Goal: Complete application form

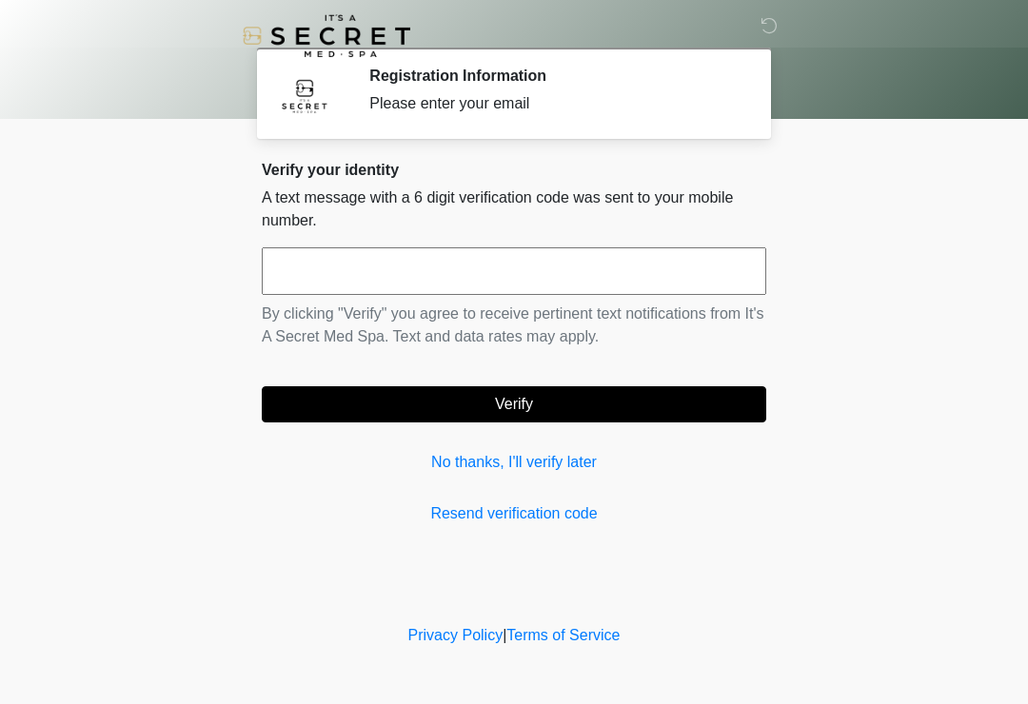
click at [579, 277] on input "text" at bounding box center [514, 271] width 504 height 48
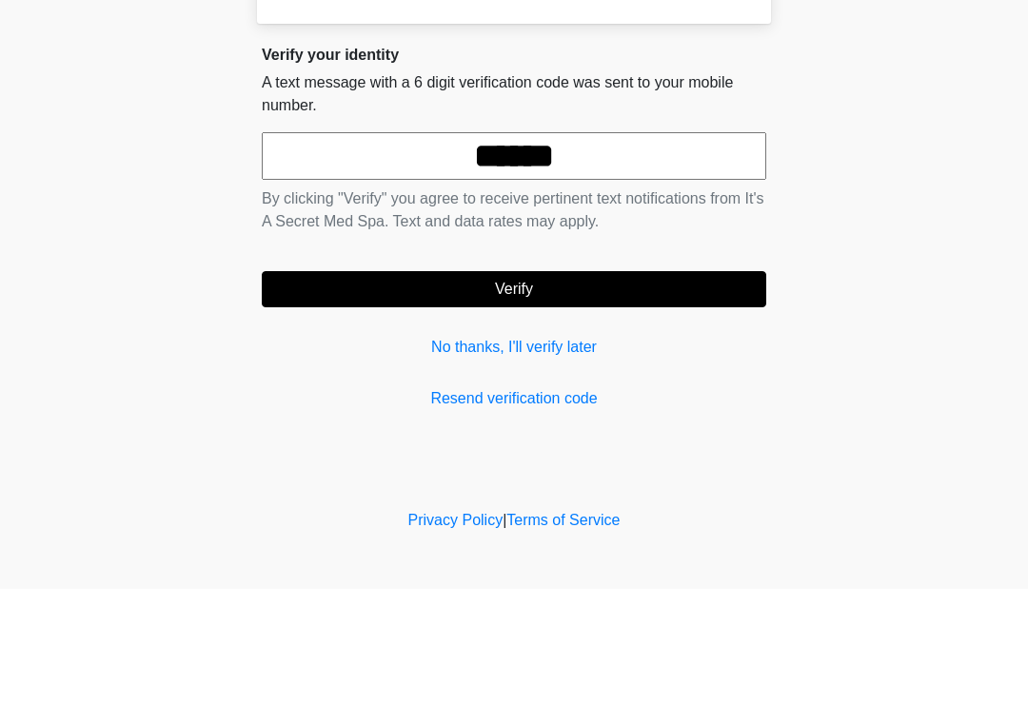
type input "******"
click at [605, 386] on button "Verify" at bounding box center [514, 404] width 504 height 36
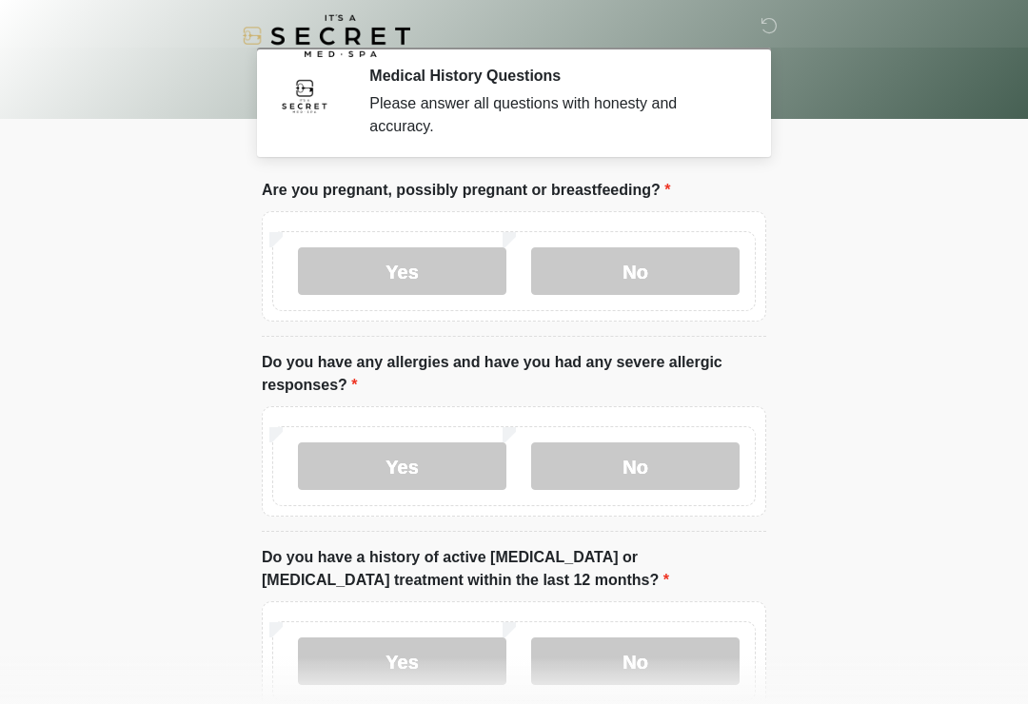
click at [656, 265] on label "No" at bounding box center [635, 271] width 208 height 48
click at [681, 472] on label "No" at bounding box center [635, 467] width 208 height 48
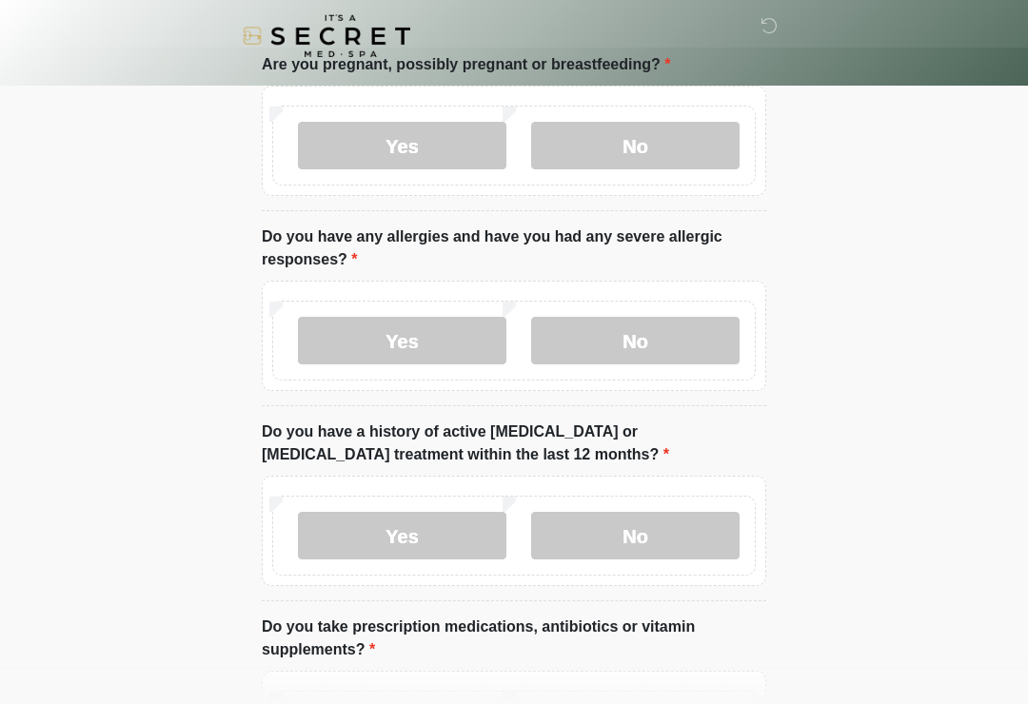
scroll to position [163, 0]
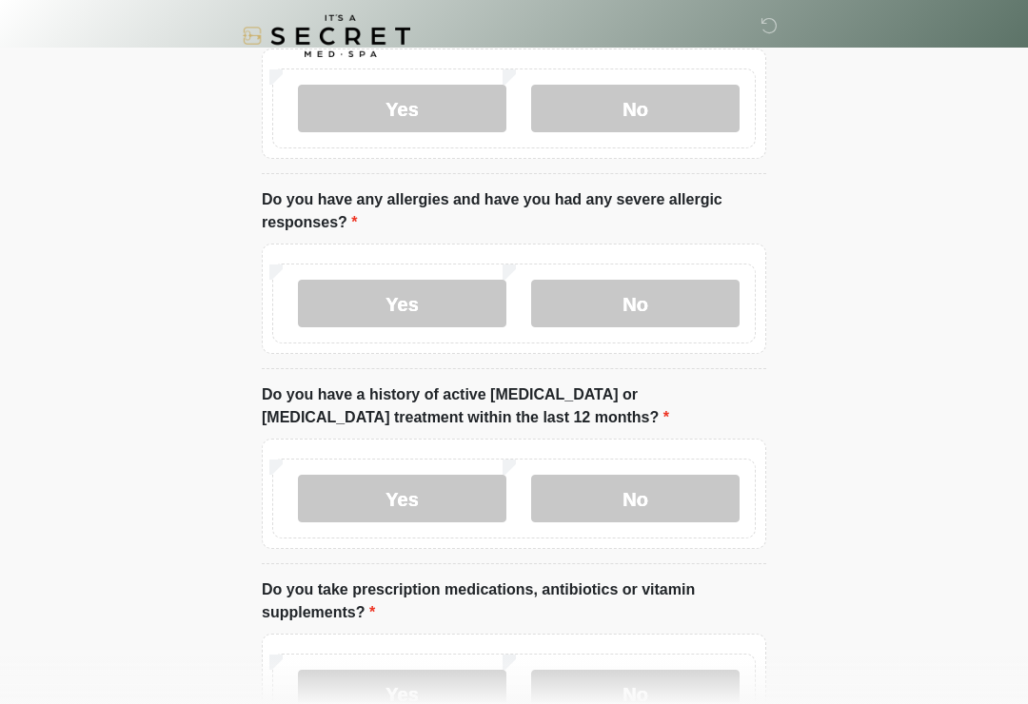
click at [706, 499] on label "No" at bounding box center [635, 499] width 208 height 48
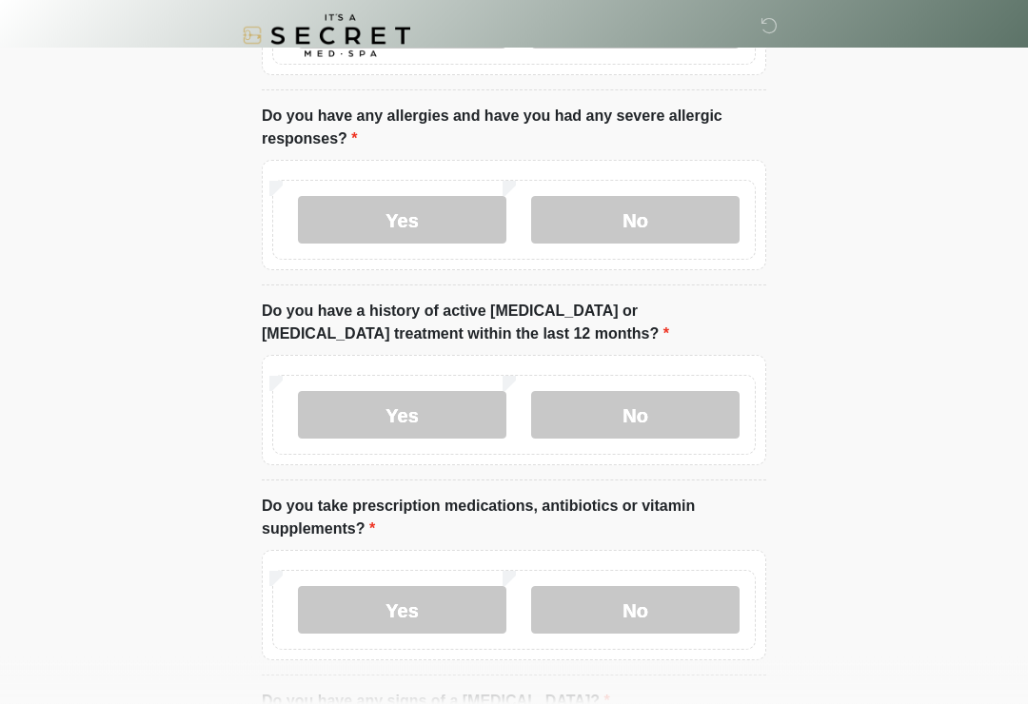
scroll to position [276, 0]
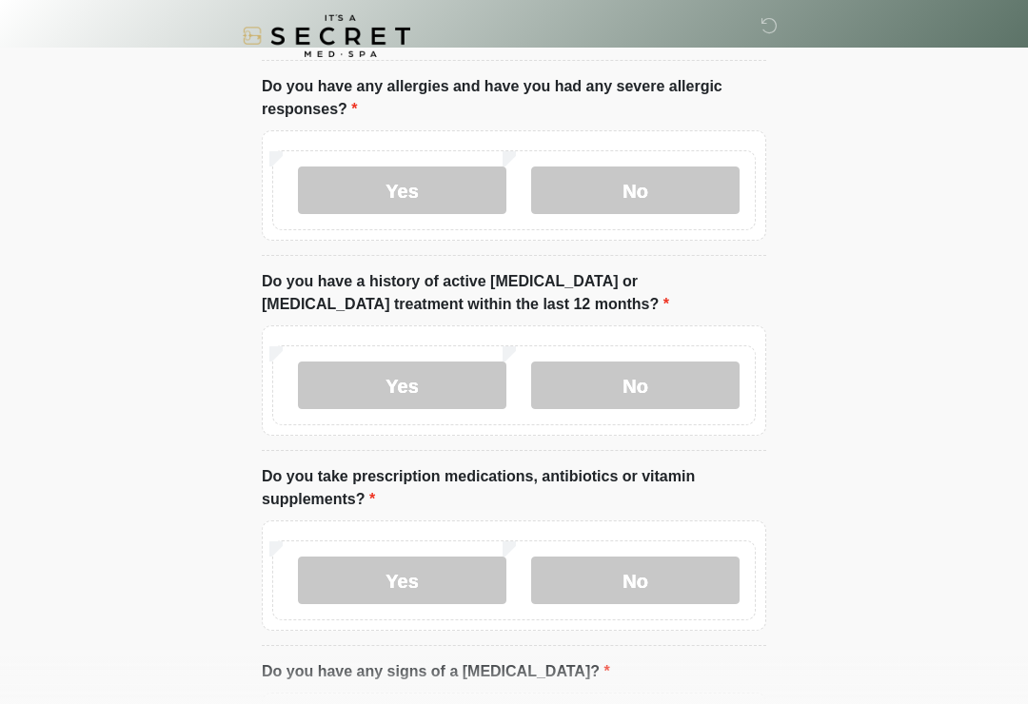
click at [685, 598] on label "No" at bounding box center [635, 581] width 208 height 48
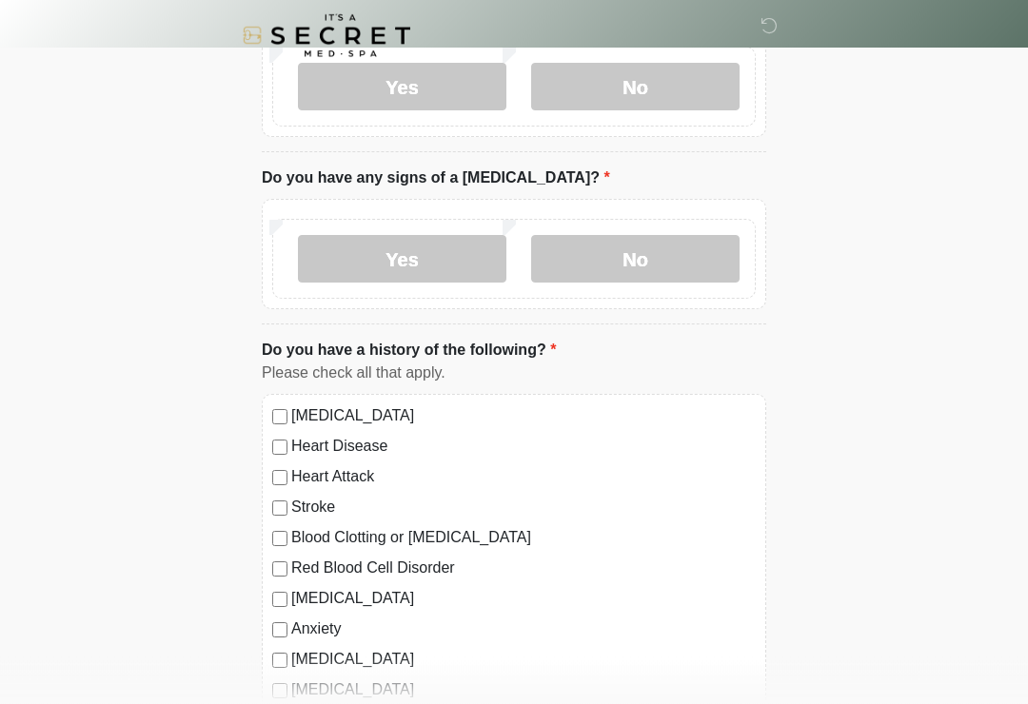
scroll to position [750, 0]
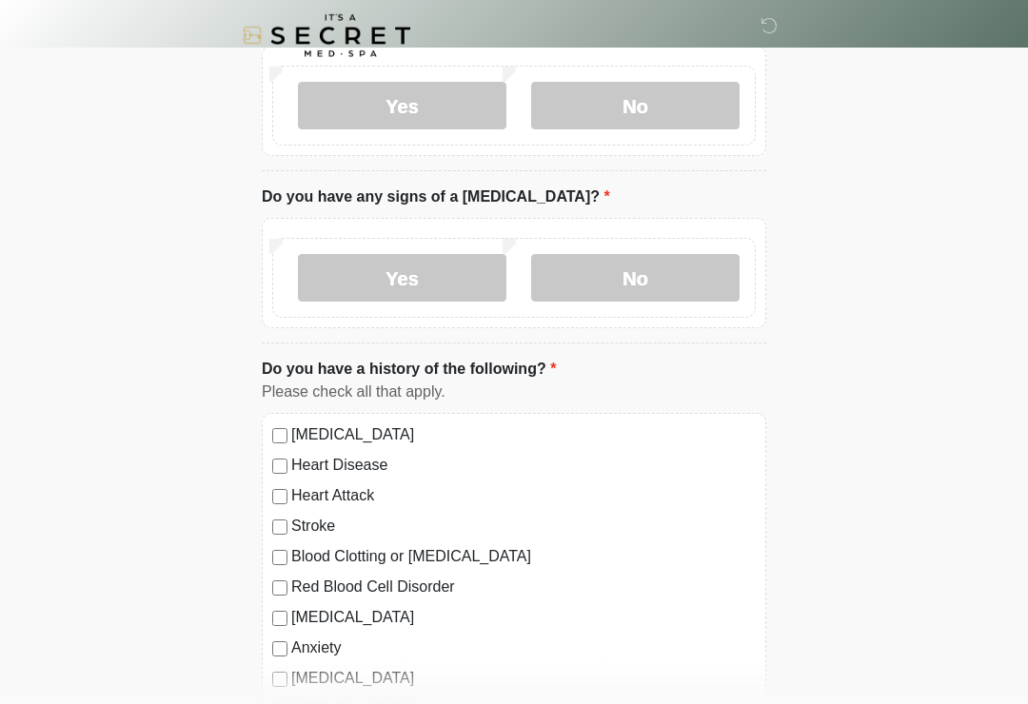
click at [703, 255] on label "No" at bounding box center [635, 279] width 208 height 48
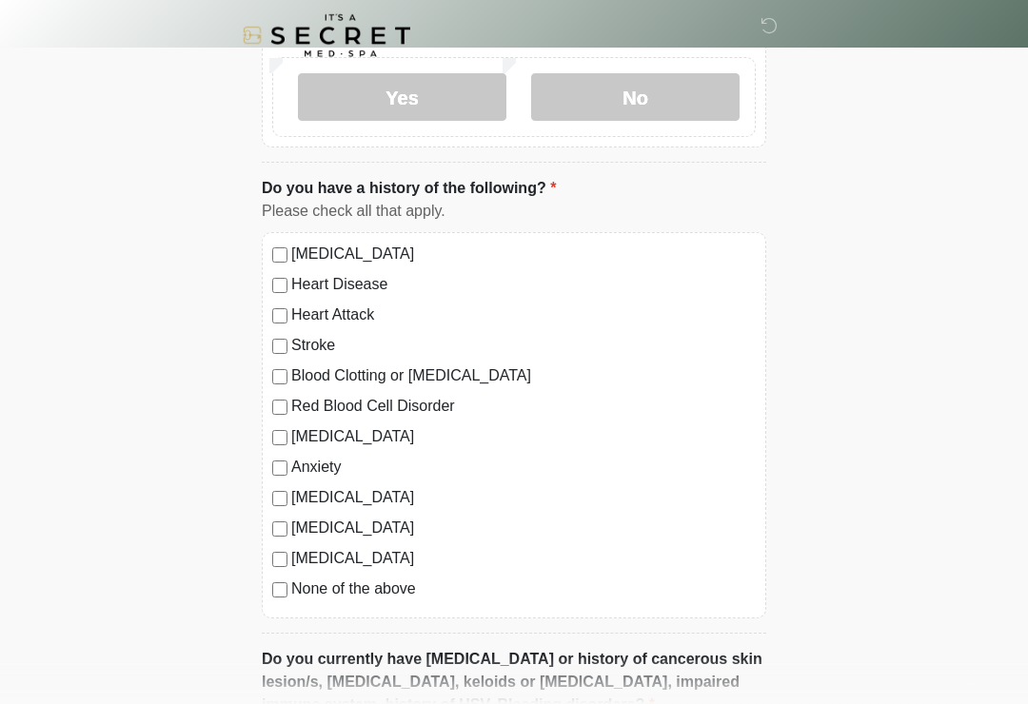
scroll to position [947, 0]
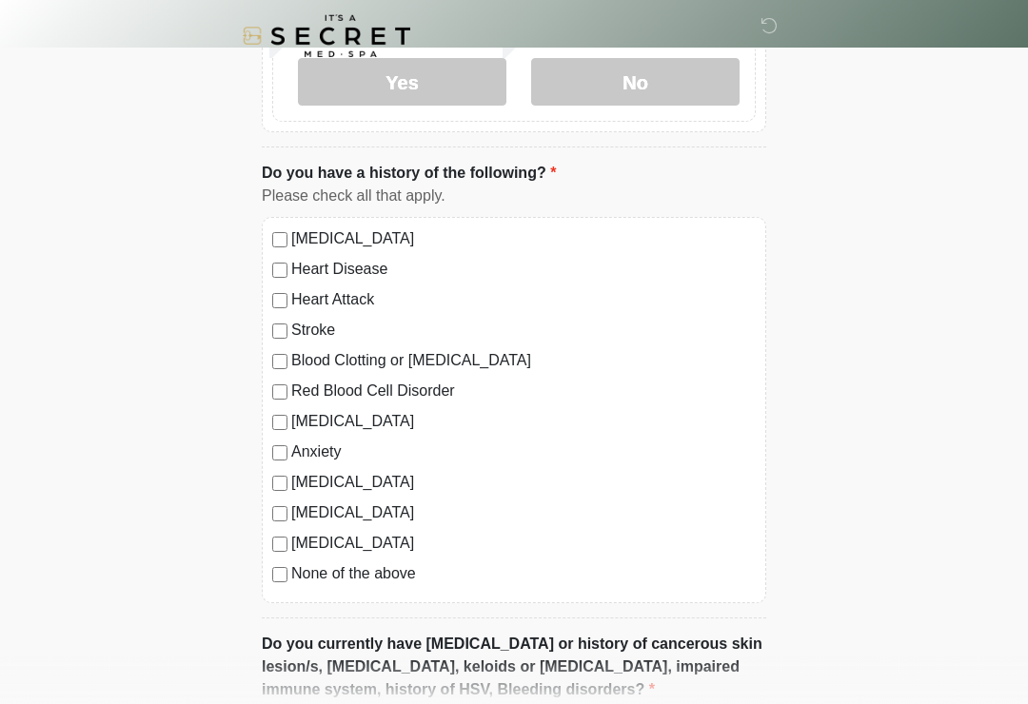
click at [283, 471] on div "[MEDICAL_DATA]" at bounding box center [514, 482] width 484 height 23
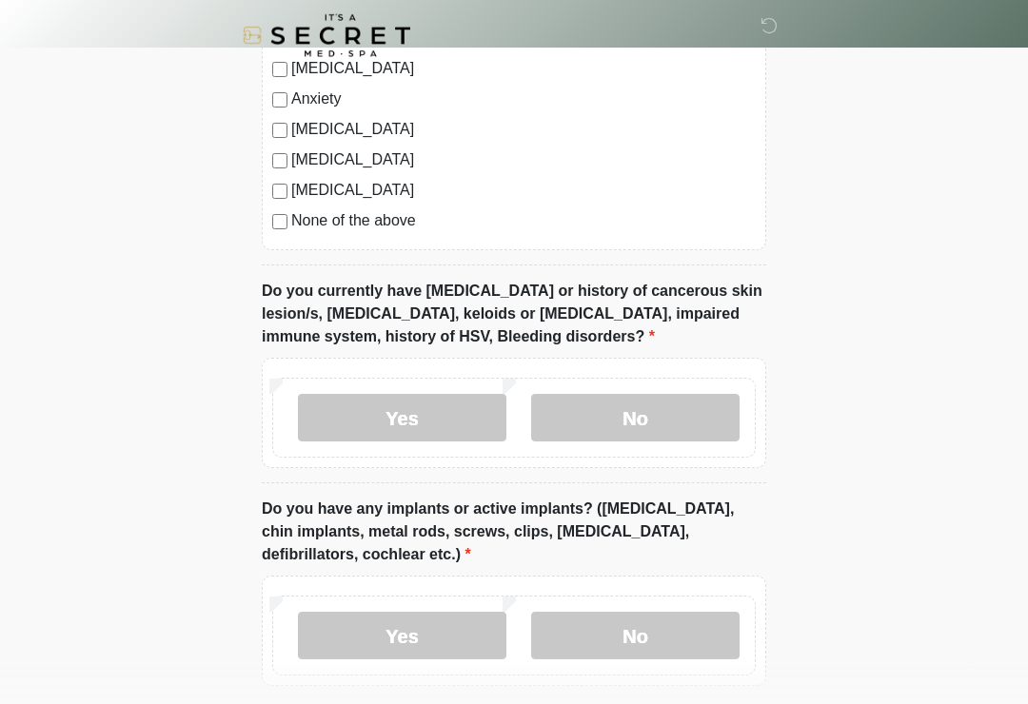
scroll to position [1293, 0]
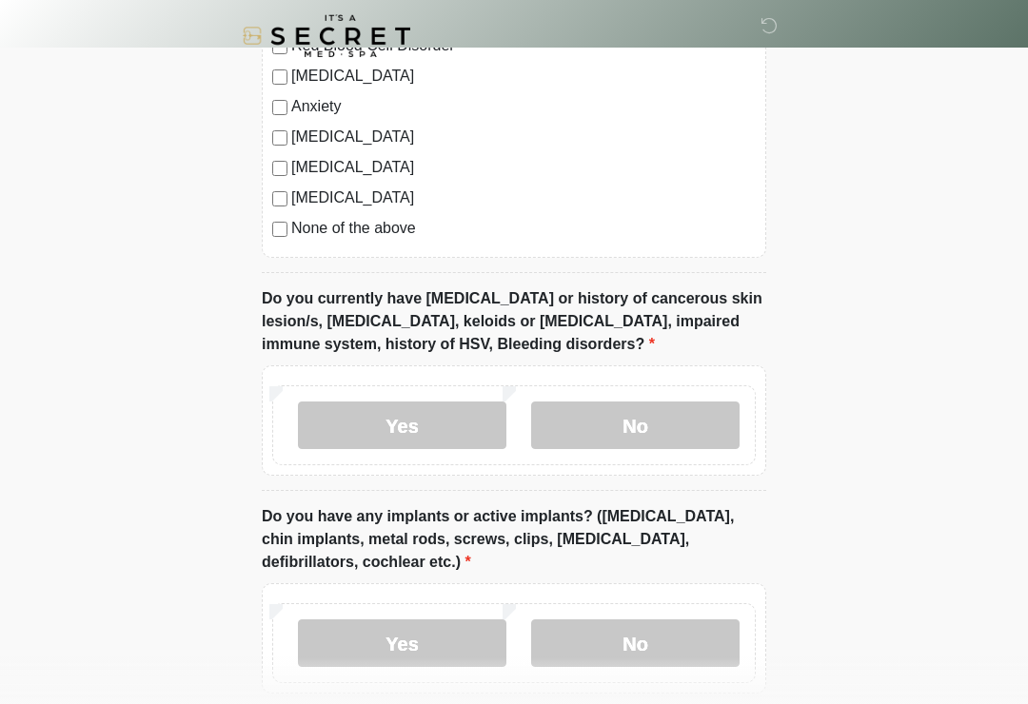
click at [683, 423] on label "No" at bounding box center [635, 426] width 208 height 48
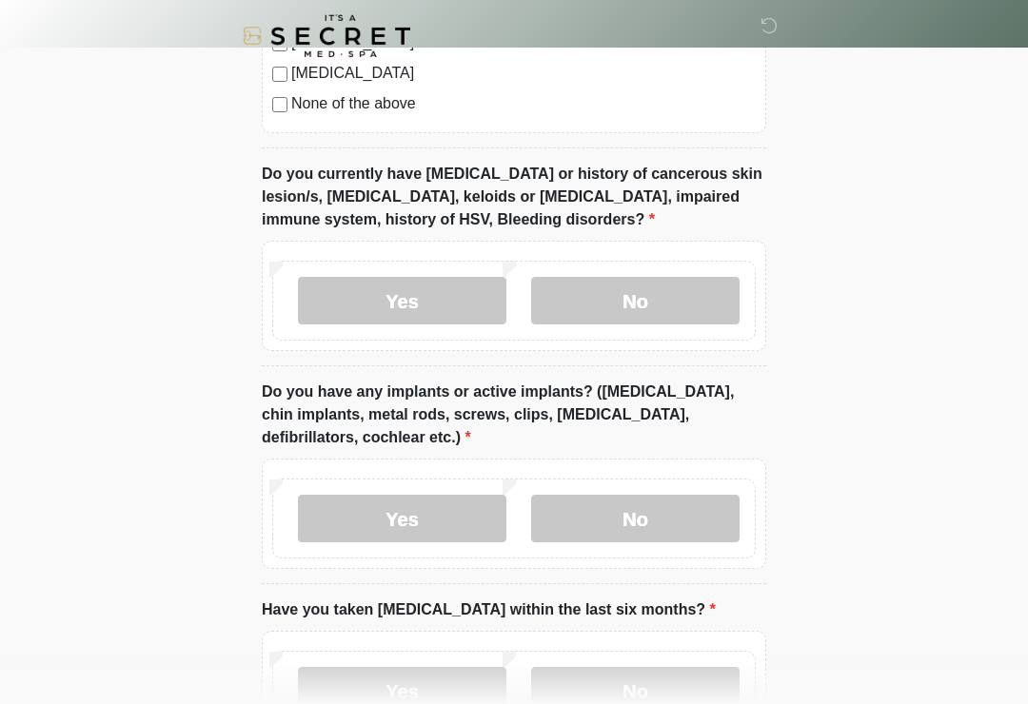
scroll to position [1426, 0]
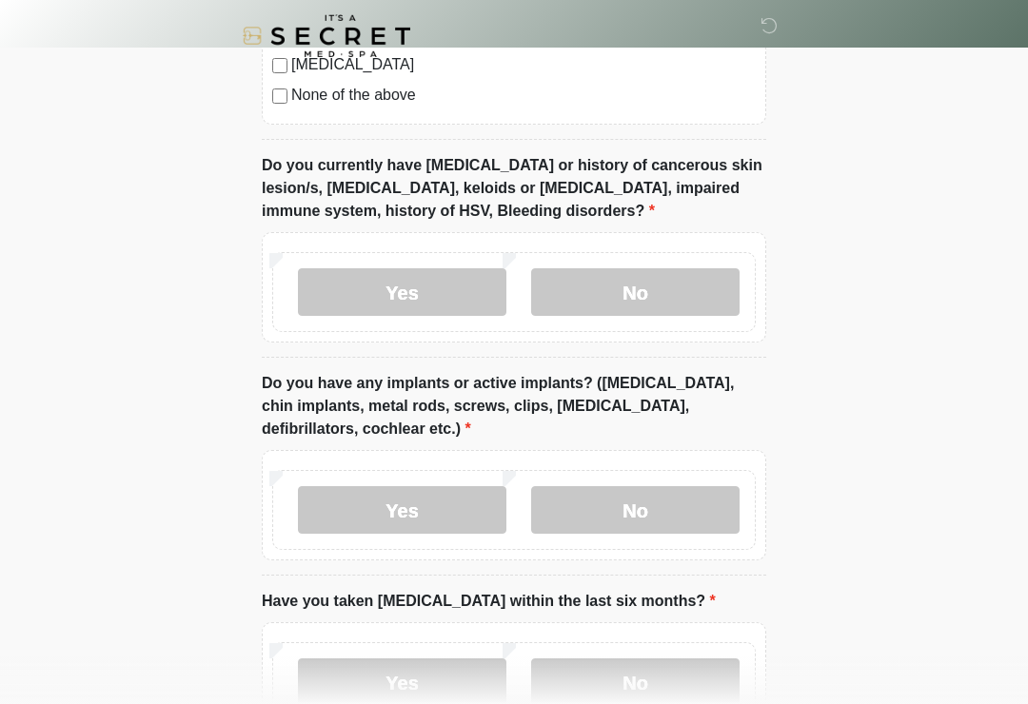
click at [419, 504] on label "Yes" at bounding box center [402, 510] width 208 height 48
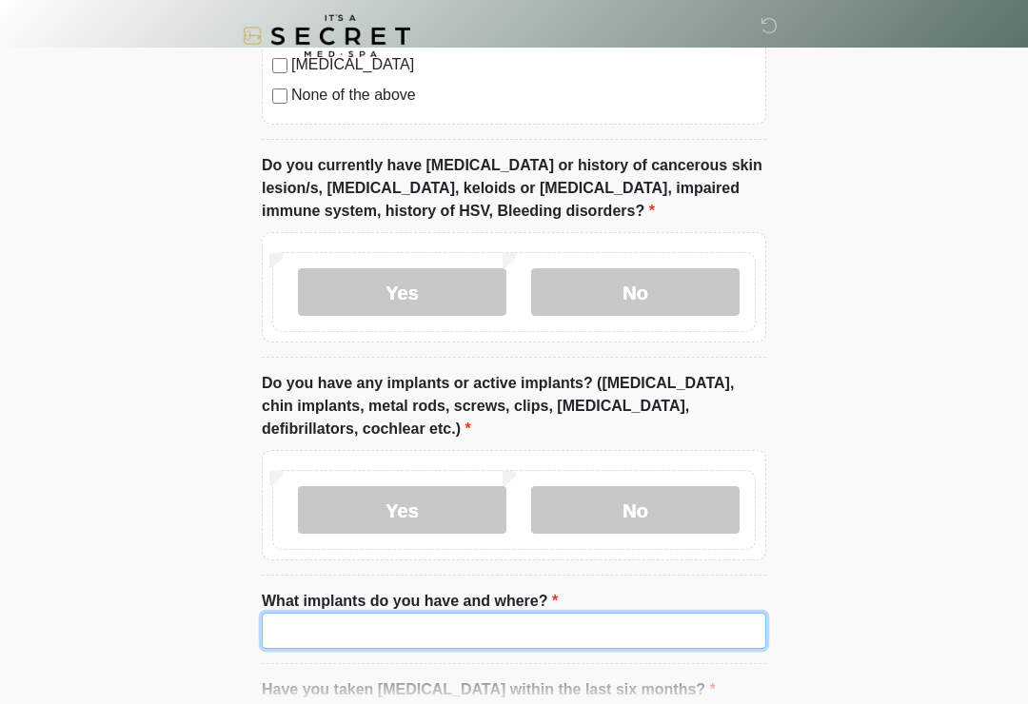
click at [488, 634] on input "What implants do you have and where?" at bounding box center [514, 631] width 504 height 36
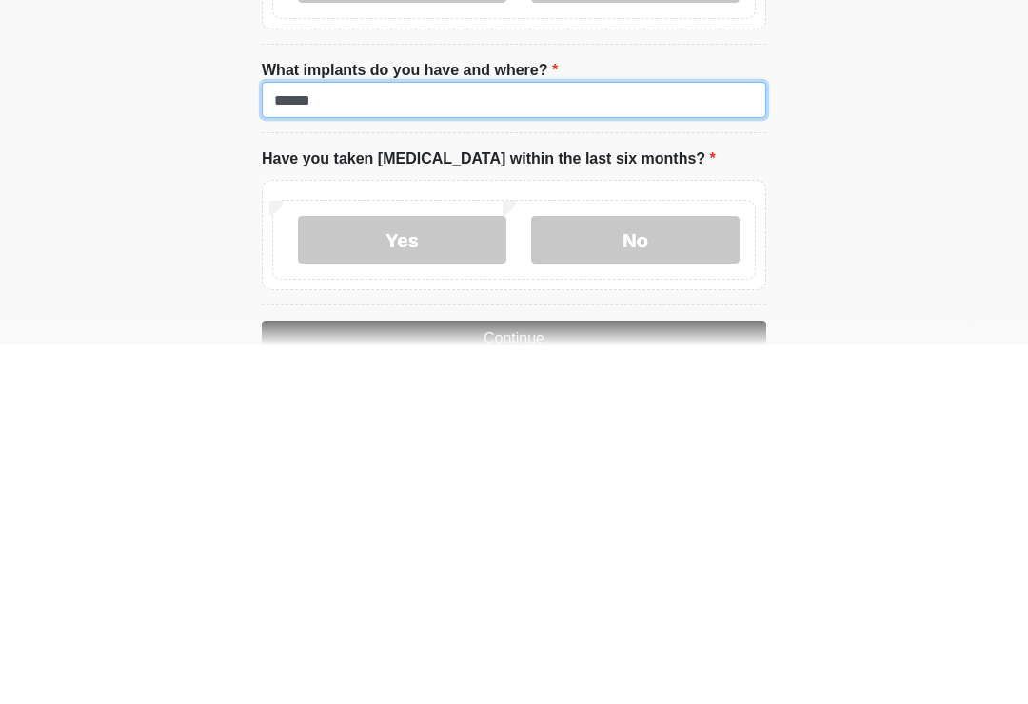
type input "******"
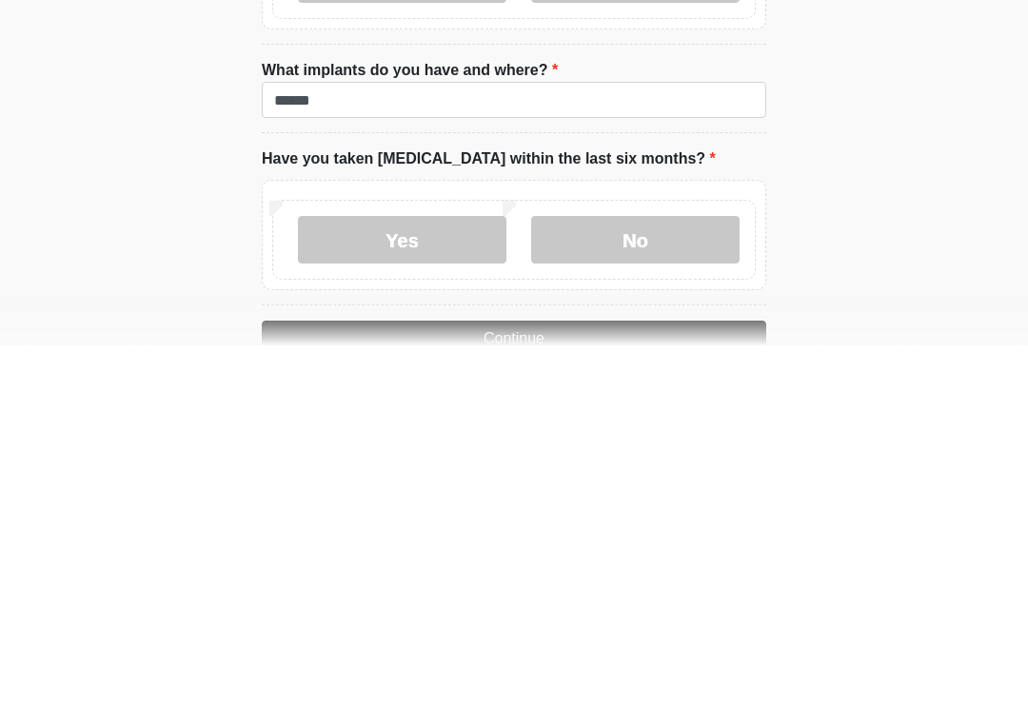
click at [692, 575] on label "No" at bounding box center [635, 599] width 208 height 48
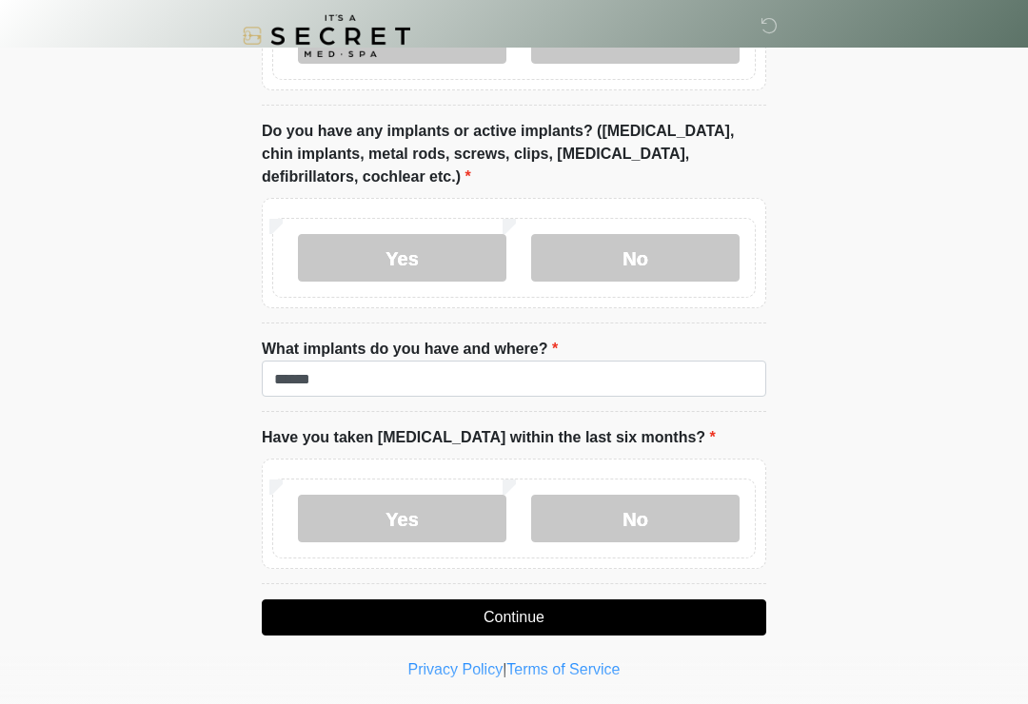
click at [664, 629] on button "Continue" at bounding box center [514, 618] width 504 height 36
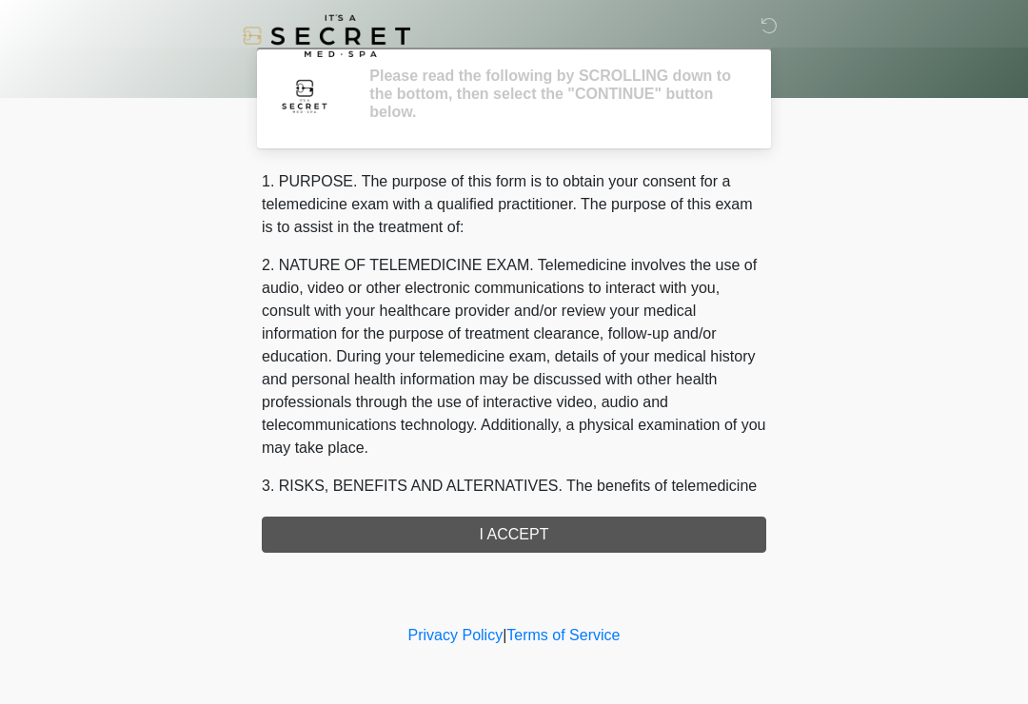
scroll to position [0, 0]
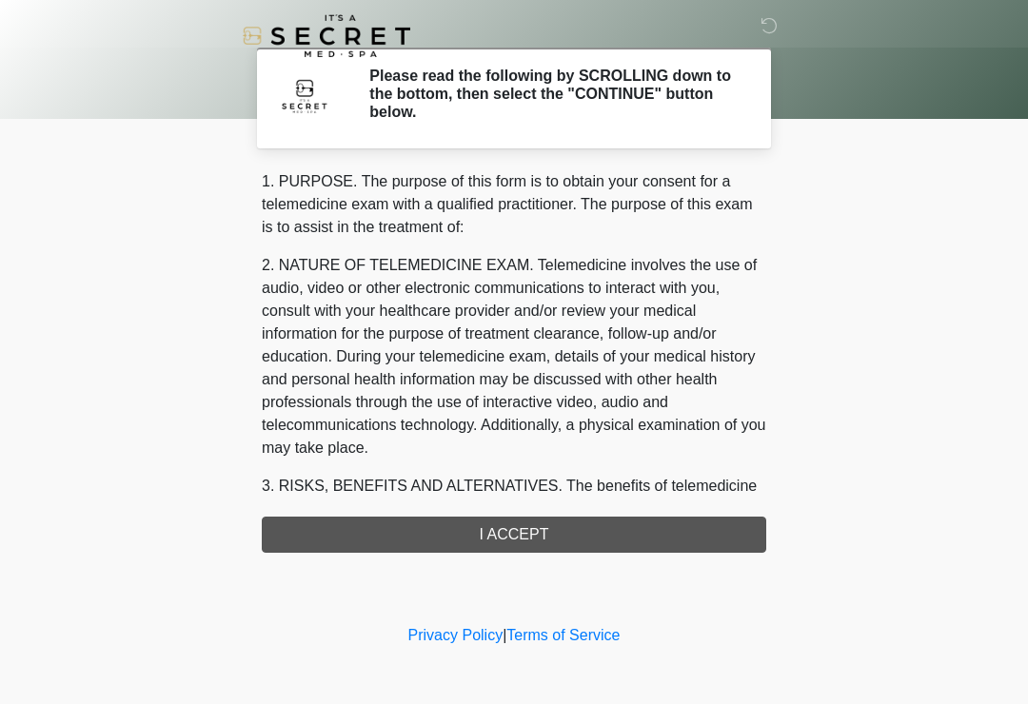
click at [658, 537] on div "1. PURPOSE. The purpose of this form is to obtain your consent for a telemedici…" at bounding box center [514, 361] width 504 height 383
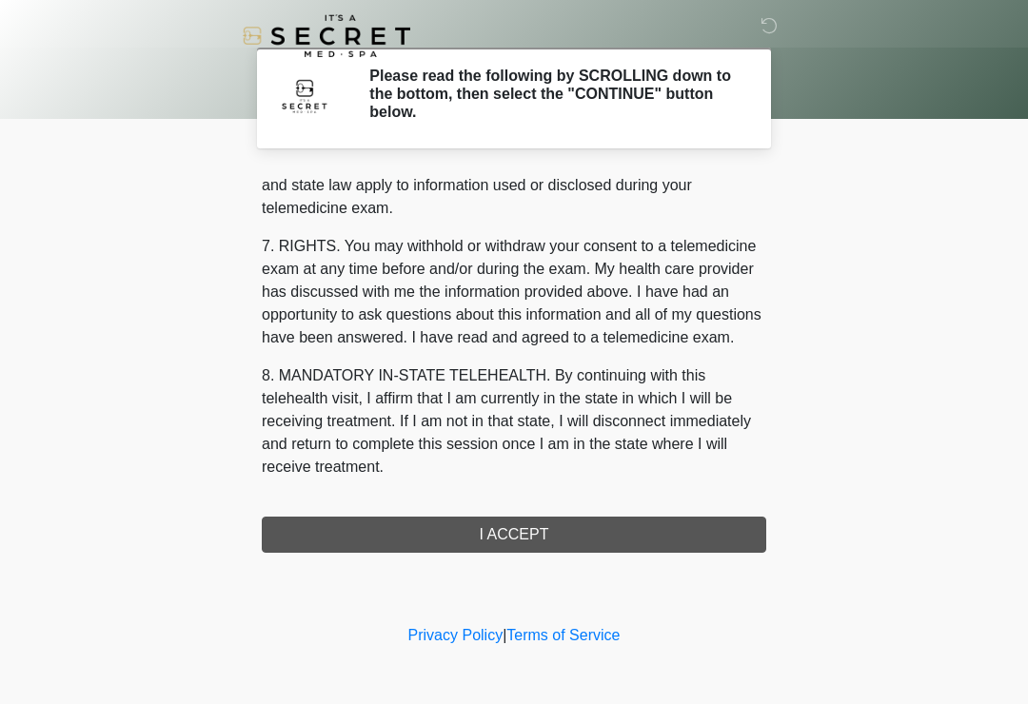
click at [594, 533] on div "1. PURPOSE. The purpose of this form is to obtain your consent for a telemedici…" at bounding box center [514, 361] width 504 height 383
click at [569, 517] on button "I ACCEPT" at bounding box center [514, 535] width 504 height 36
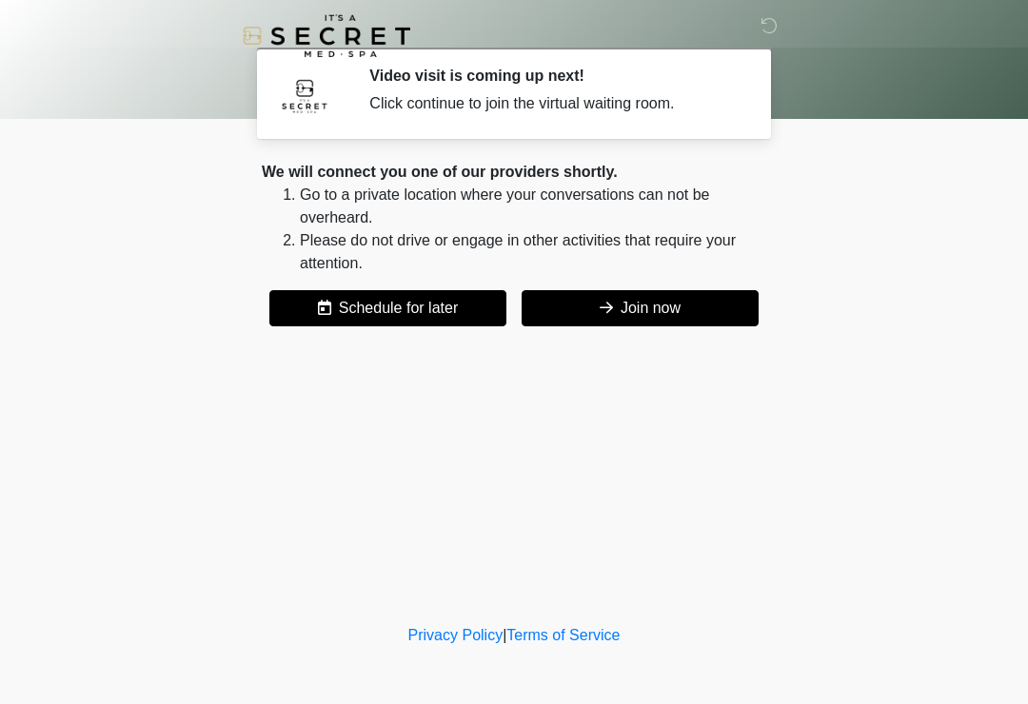
click at [682, 315] on button "Join now" at bounding box center [640, 308] width 237 height 36
